Goal: Task Accomplishment & Management: Complete application form

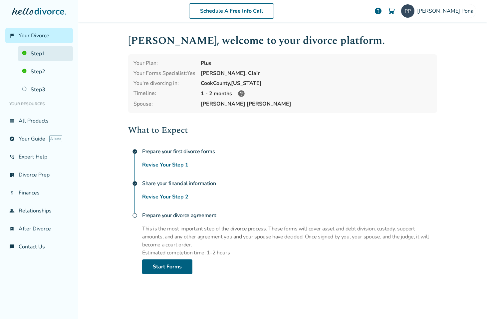
click at [34, 51] on link "Step 1" at bounding box center [45, 53] width 55 height 15
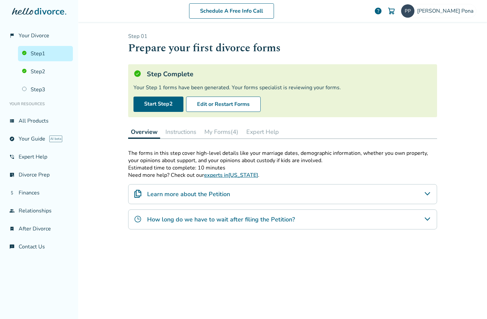
click at [34, 51] on link "Step 1" at bounding box center [45, 53] width 55 height 15
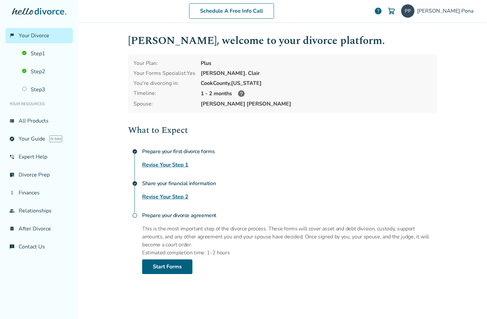
click at [179, 163] on link "Revise Your Step 1" at bounding box center [165, 165] width 46 height 8
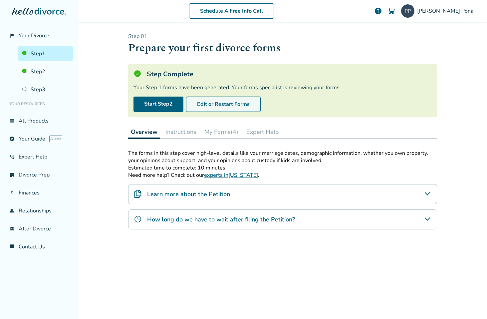
click at [215, 103] on button "Edit or Restart Forms" at bounding box center [223, 104] width 75 height 15
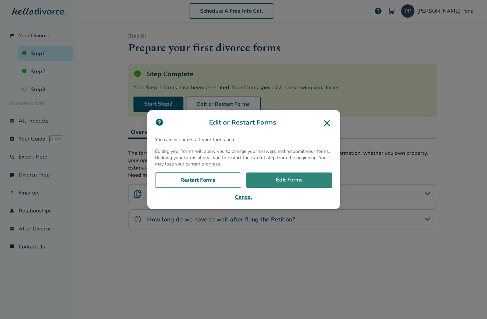
click at [295, 180] on link "Edit Forms" at bounding box center [290, 180] width 86 height 15
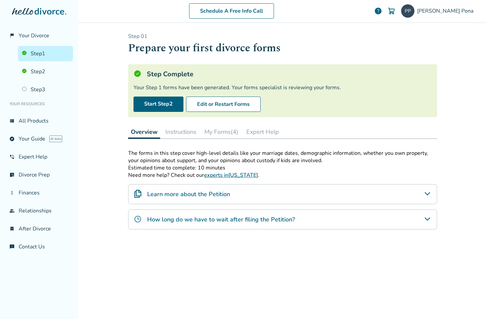
click at [30, 53] on link "Step 1" at bounding box center [45, 53] width 55 height 15
click at [234, 106] on button "Edit or Restart Forms" at bounding box center [223, 104] width 75 height 15
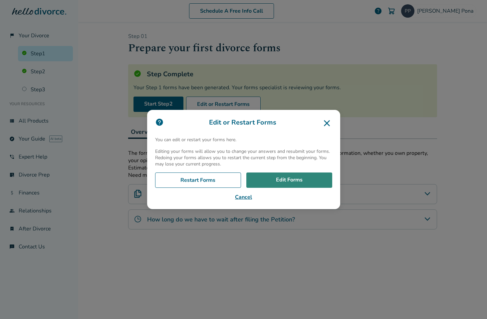
click at [290, 178] on link "Edit Forms" at bounding box center [290, 180] width 86 height 15
click at [327, 122] on icon at bounding box center [327, 123] width 11 height 11
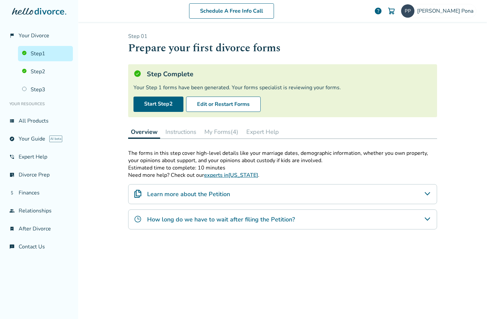
click at [316, 119] on div "Step 0 1 Prepare your first divorce forms Step Complete Your Step 1 forms have …" at bounding box center [282, 170] width 309 height 274
click at [216, 102] on button "Edit or Restart Forms" at bounding box center [223, 104] width 75 height 15
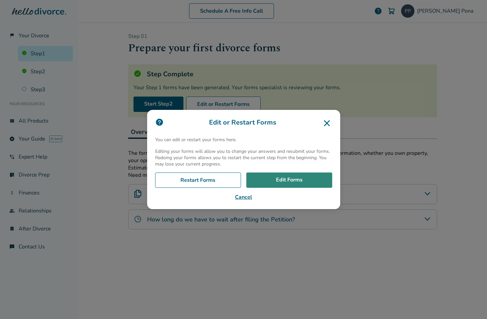
click at [291, 183] on link "Edit Forms" at bounding box center [290, 180] width 86 height 15
